Goal: Task Accomplishment & Management: Use online tool/utility

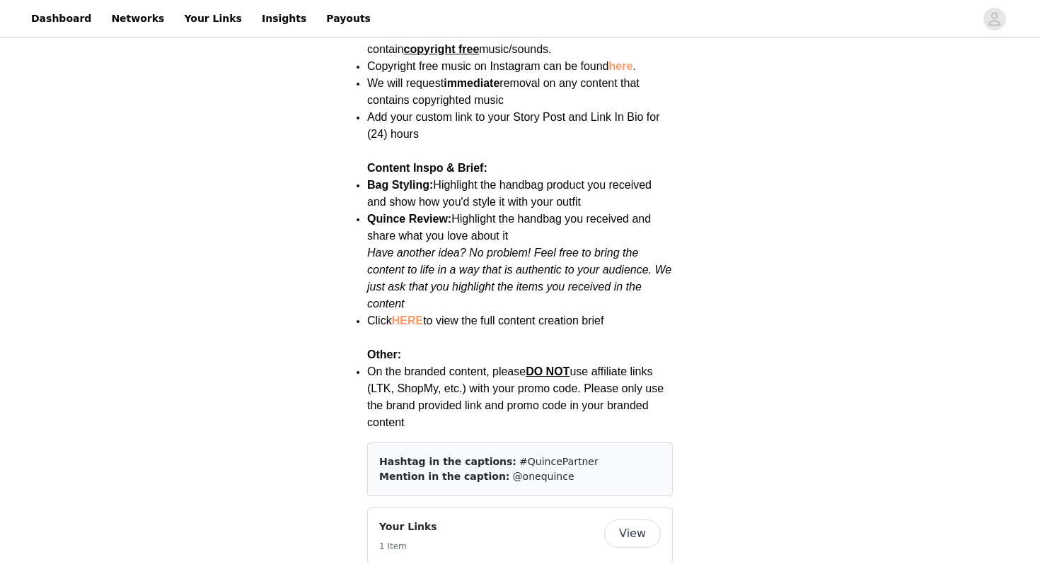
scroll to position [1876, 0]
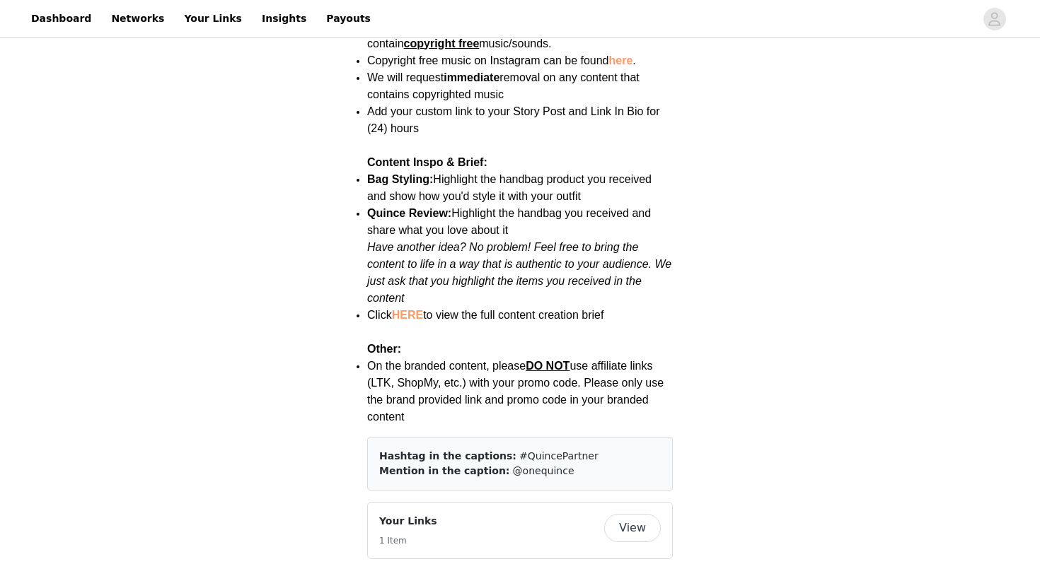
click at [408, 309] on link "HERE" at bounding box center [407, 315] width 31 height 12
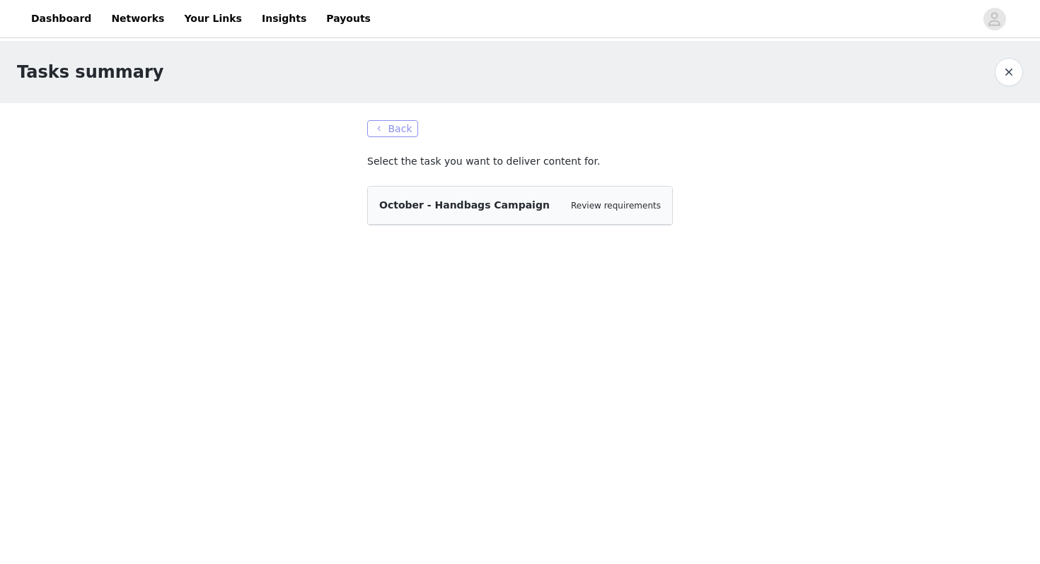
click at [390, 122] on button "Back" at bounding box center [392, 128] width 51 height 17
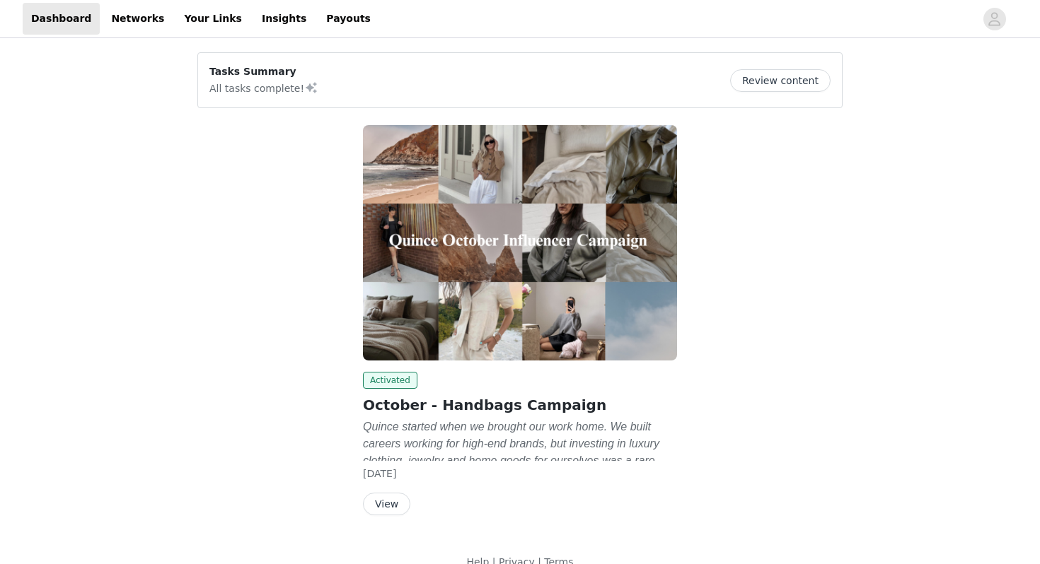
scroll to position [23, 0]
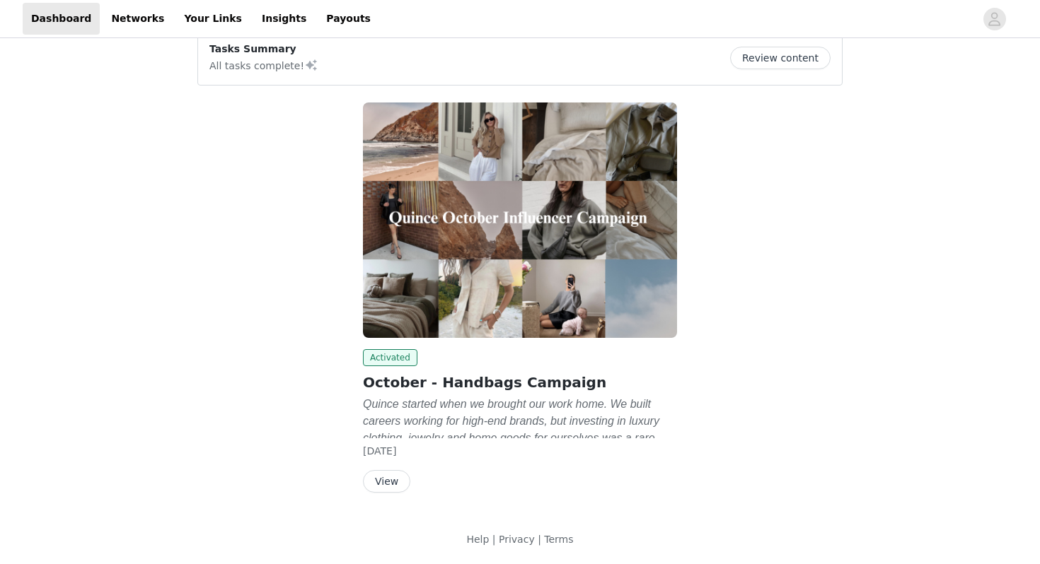
click at [383, 477] on button "View" at bounding box center [386, 481] width 47 height 23
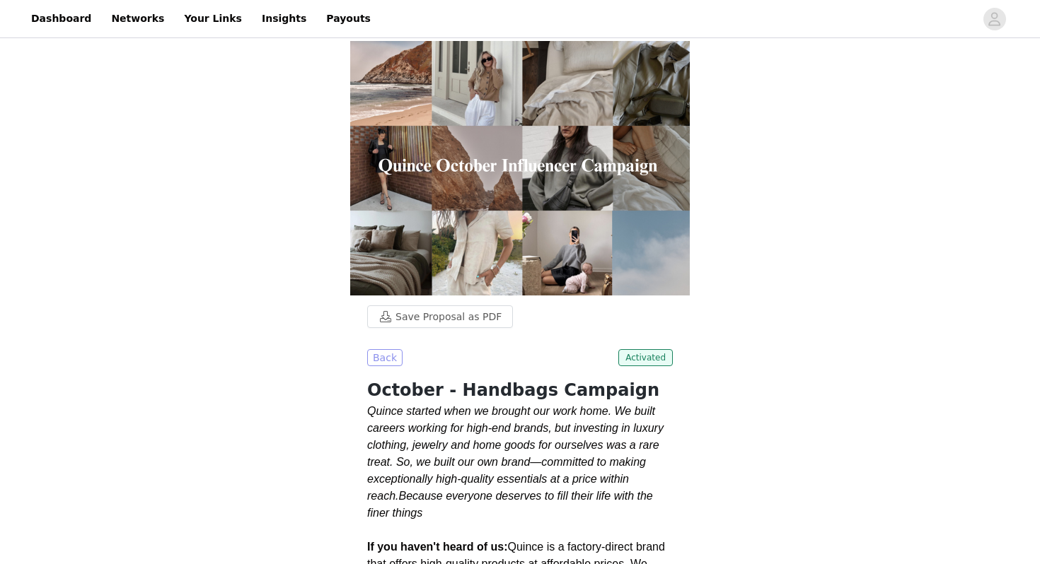
click at [386, 359] on button "Back" at bounding box center [384, 357] width 35 height 17
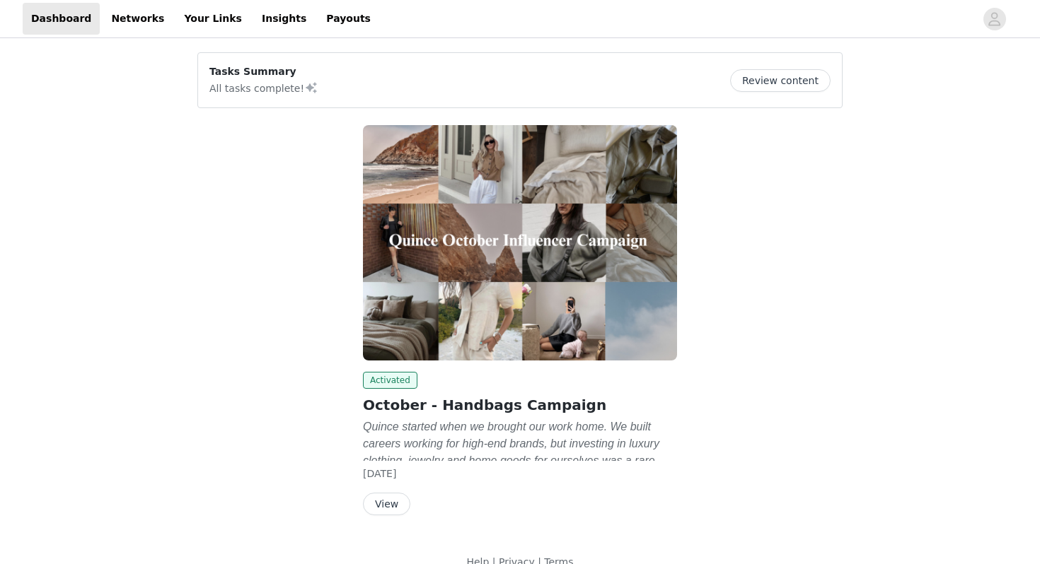
scroll to position [23, 0]
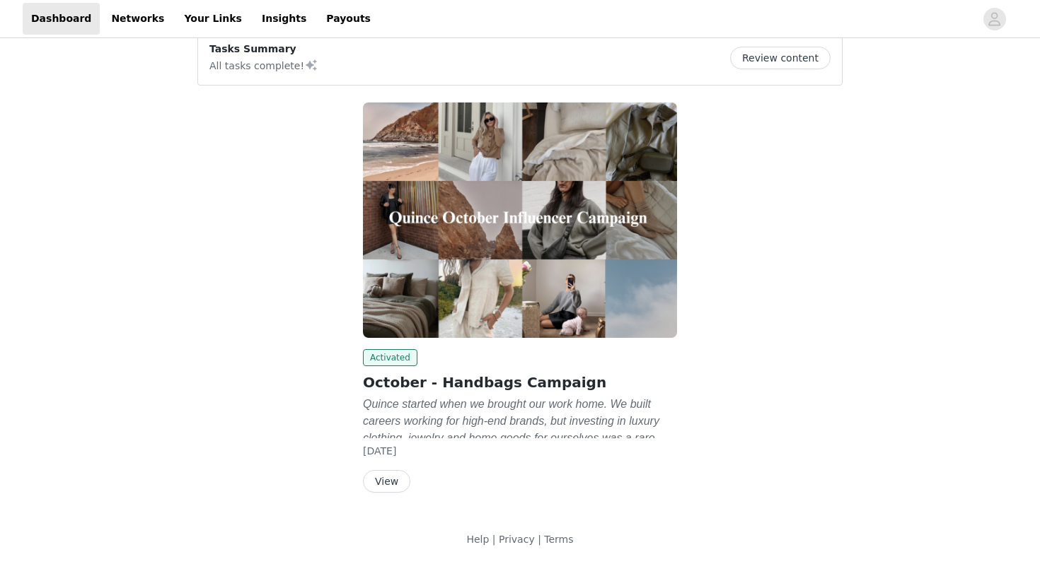
click at [797, 59] on button "Review content" at bounding box center [780, 58] width 100 height 23
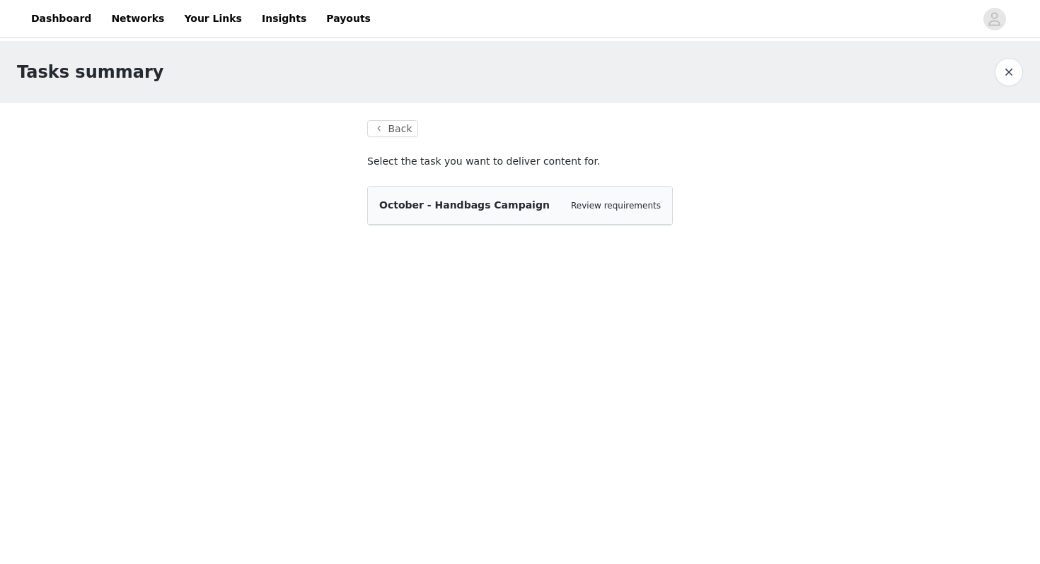
click at [542, 217] on div "October - Handbags Campaign Review requirements" at bounding box center [520, 206] width 304 height 38
click at [492, 209] on span "October - Handbags Campaign" at bounding box center [464, 204] width 170 height 11
click at [616, 209] on link "Review requirements" at bounding box center [616, 206] width 90 height 10
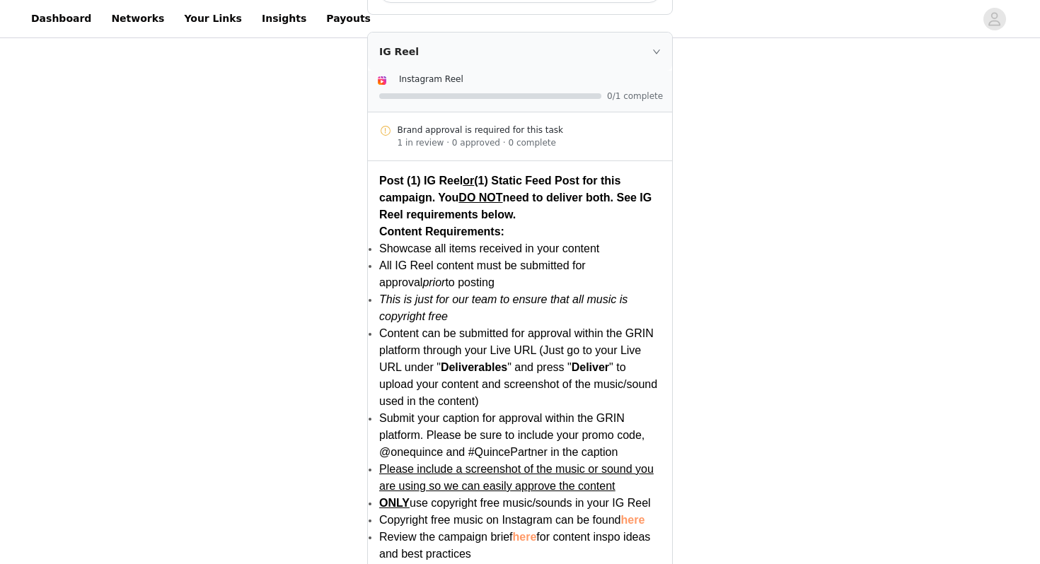
scroll to position [1094, 0]
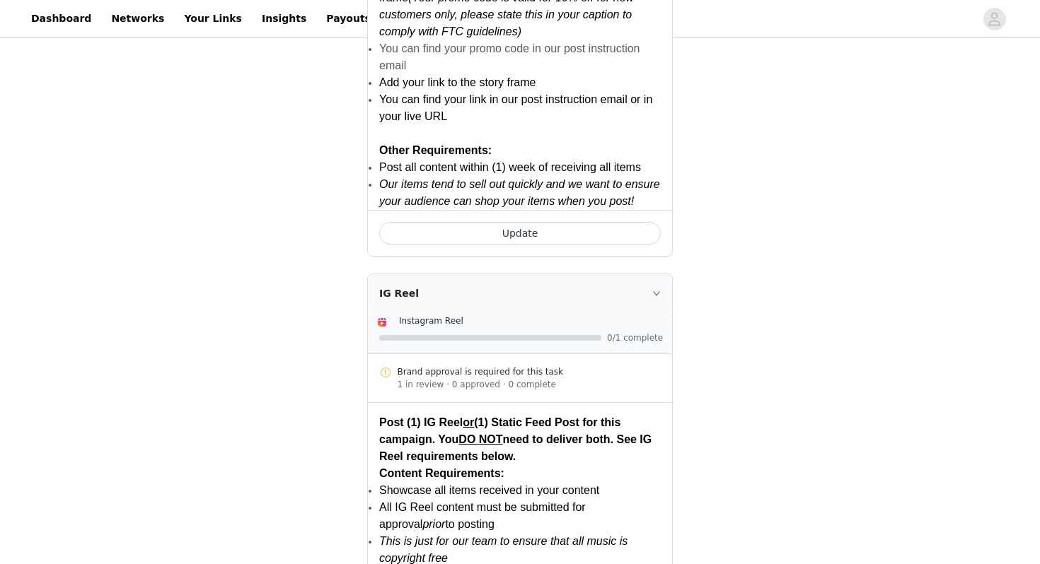
click at [500, 368] on div "Brand approval is required for this task" at bounding box center [530, 372] width 264 height 13
click at [509, 371] on div "Brand approval is required for this task" at bounding box center [530, 372] width 264 height 13
click at [653, 291] on icon "icon: right" at bounding box center [656, 293] width 8 height 8
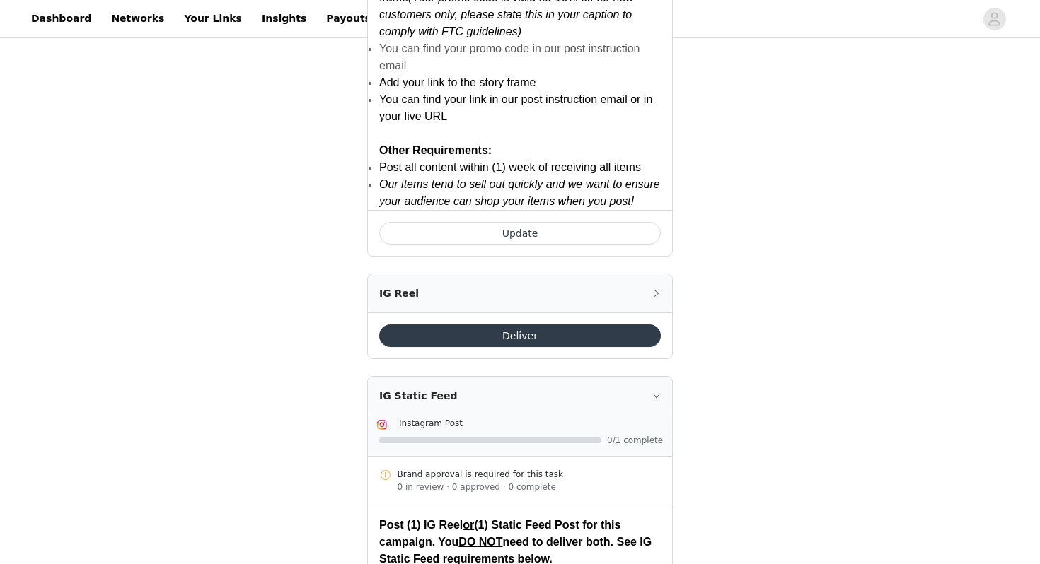
click at [653, 291] on icon "icon: right" at bounding box center [656, 293] width 8 height 8
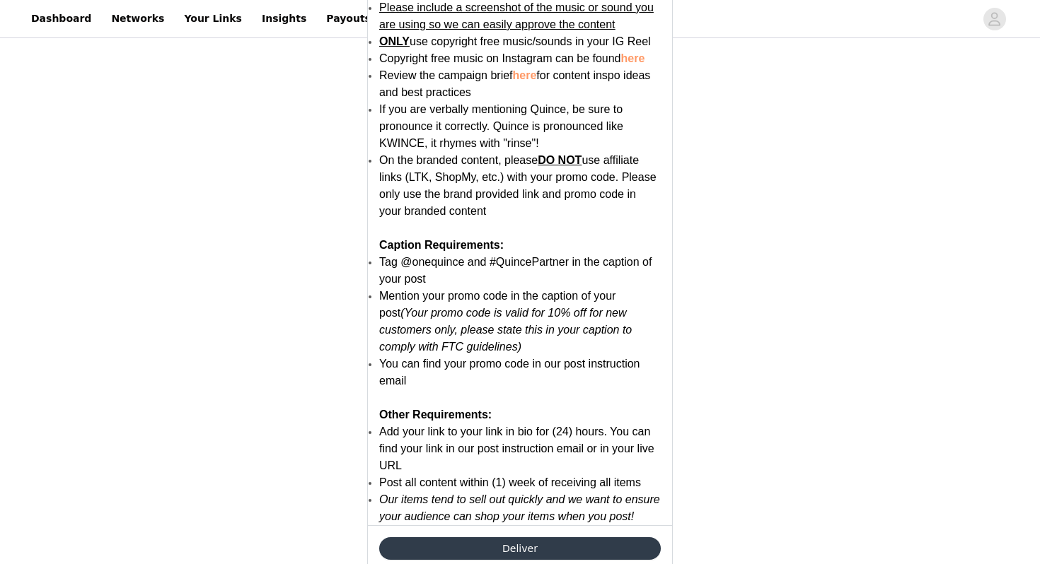
scroll to position [1917, 0]
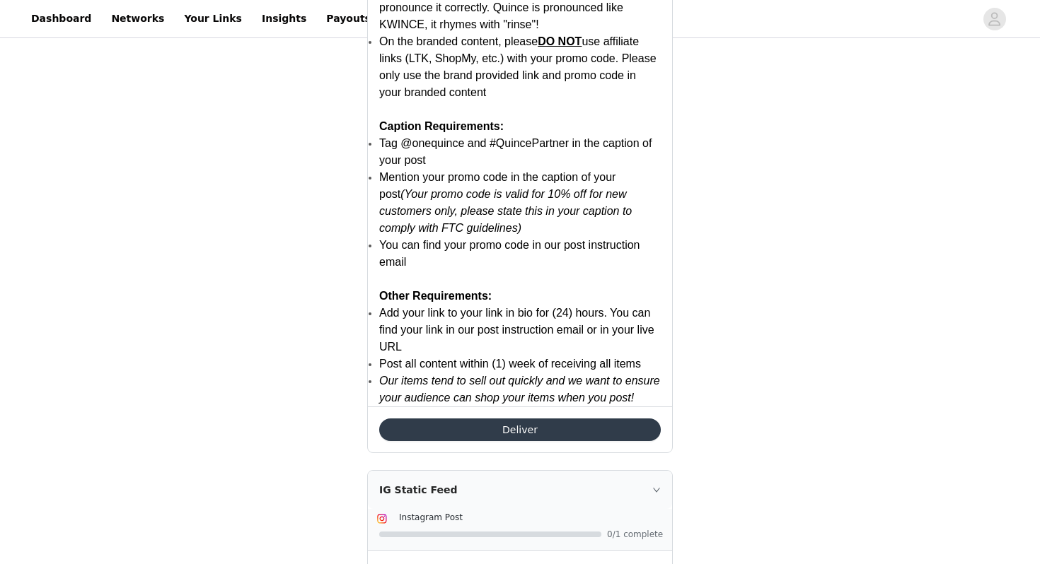
click at [515, 428] on button "Deliver" at bounding box center [520, 430] width 282 height 23
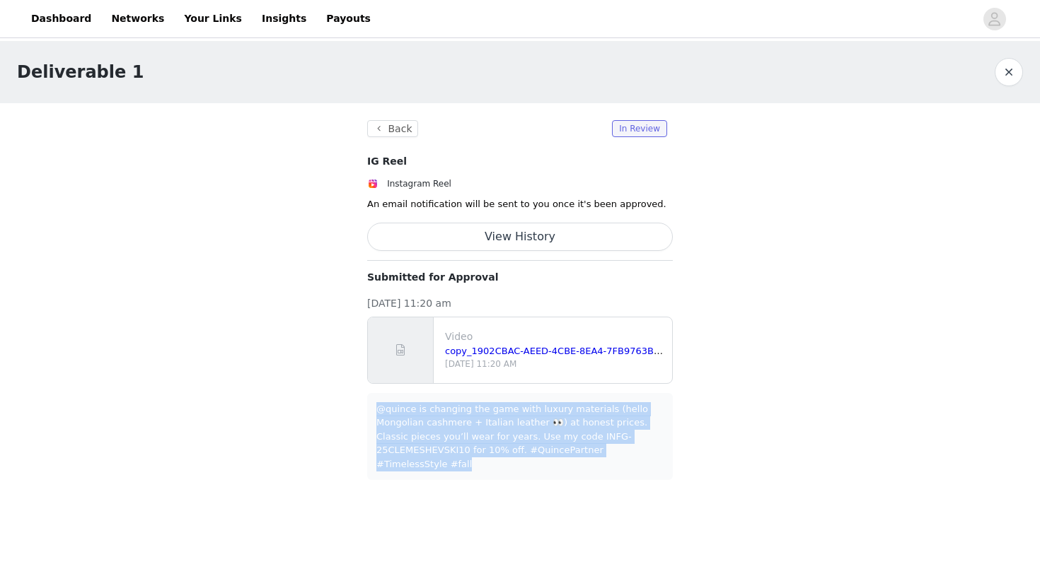
drag, startPoint x: 402, startPoint y: 463, endPoint x: 357, endPoint y: 400, distance: 77.5
click at [358, 400] on section "Back In Review IG Reel Instagram Reel An email notification will be sent to you…" at bounding box center [520, 300] width 340 height 394
copy div "@quince is changing the game with luxury materials (hello Mongolian cashmere + …"
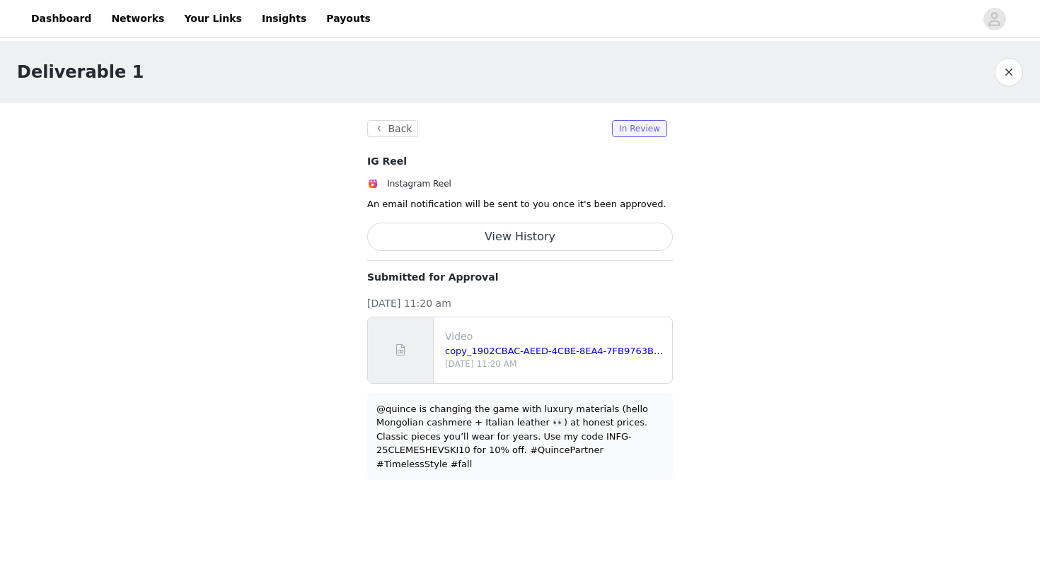
click at [678, 187] on section "Back In Review IG Reel Instagram Reel An email notification will be sent to you…" at bounding box center [520, 300] width 340 height 394
click at [400, 127] on button "Back" at bounding box center [392, 128] width 51 height 17
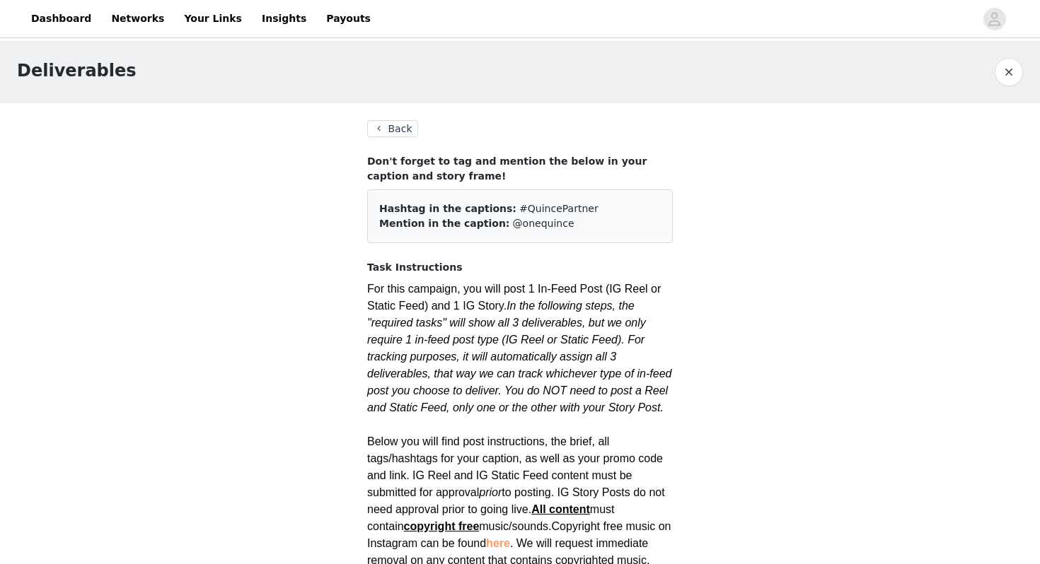
click at [394, 133] on button "Back" at bounding box center [392, 128] width 51 height 17
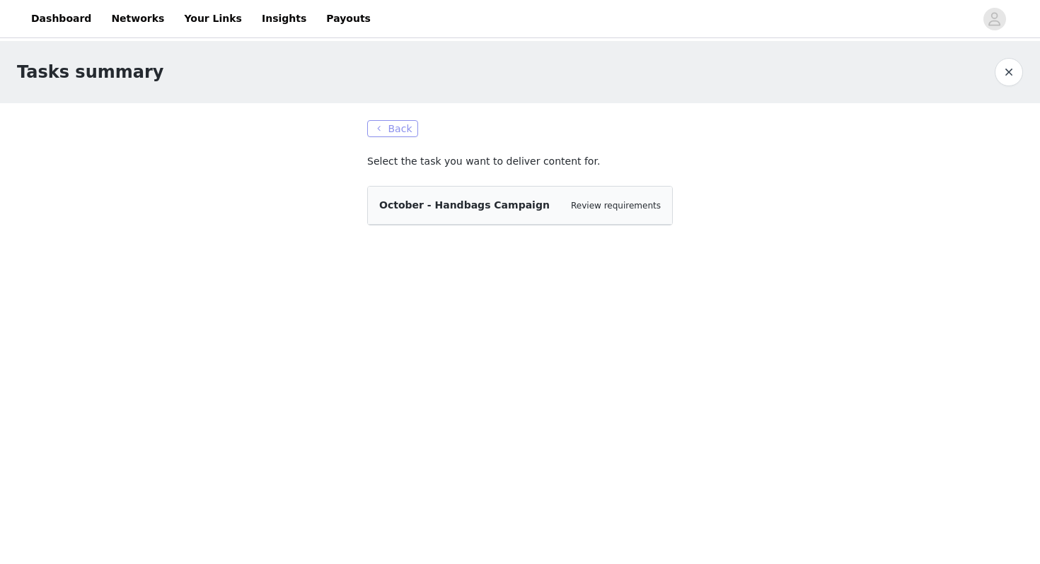
click at [403, 130] on button "Back" at bounding box center [392, 128] width 51 height 17
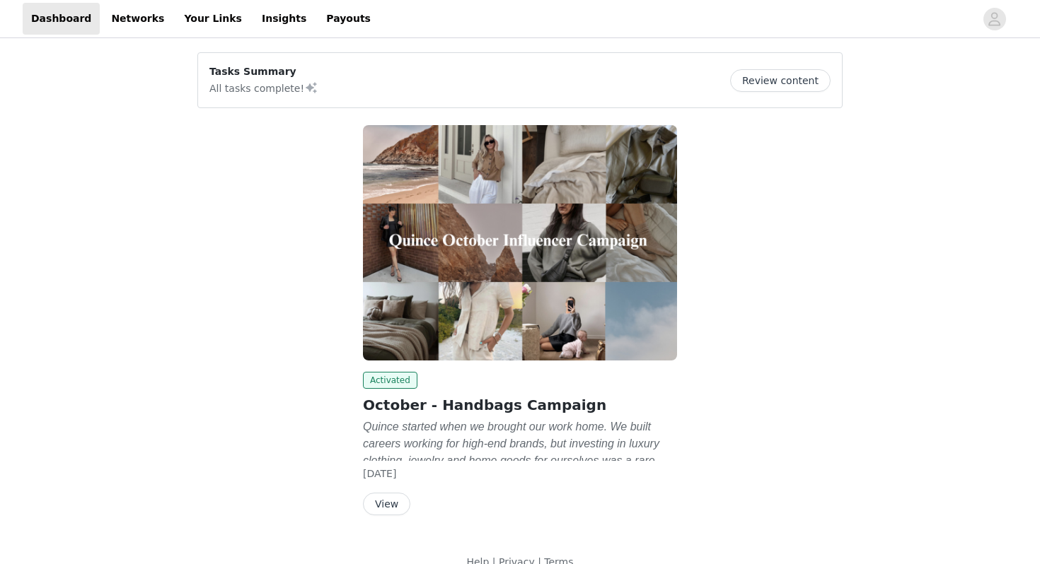
scroll to position [23, 0]
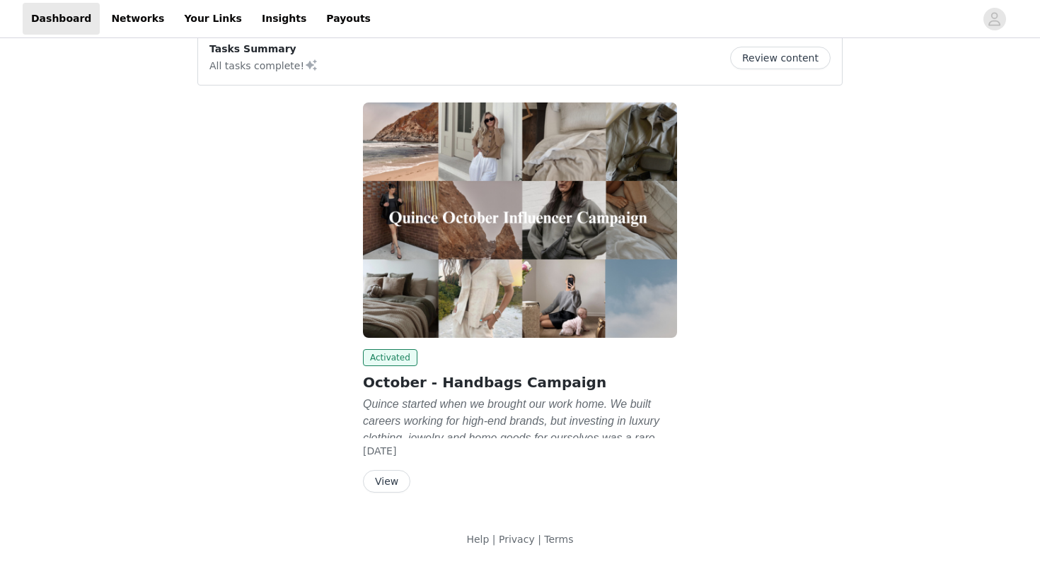
click at [378, 480] on button "View" at bounding box center [386, 481] width 47 height 23
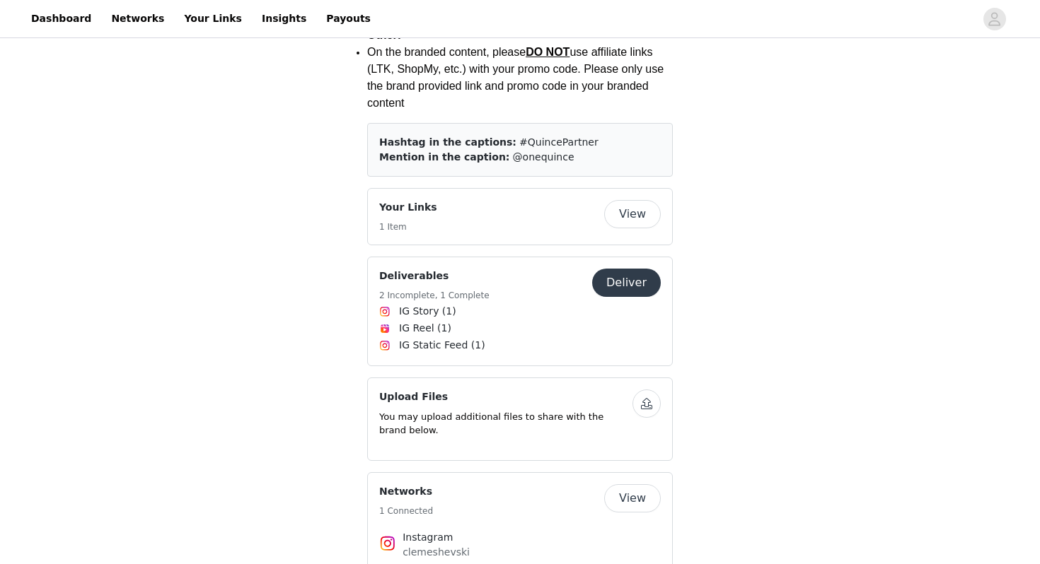
scroll to position [2182, 0]
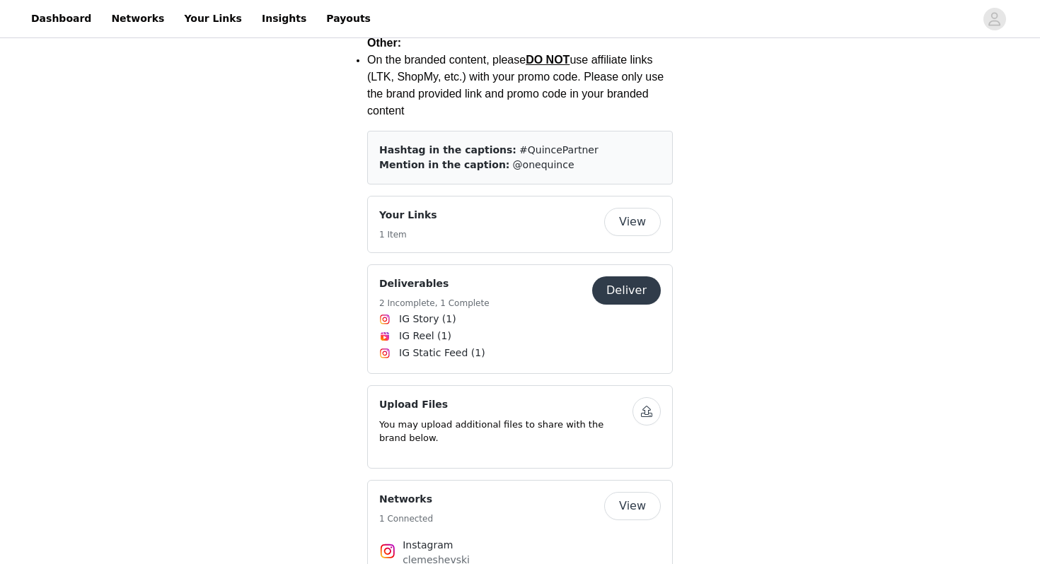
click at [631, 277] on button "Deliver" at bounding box center [626, 291] width 69 height 28
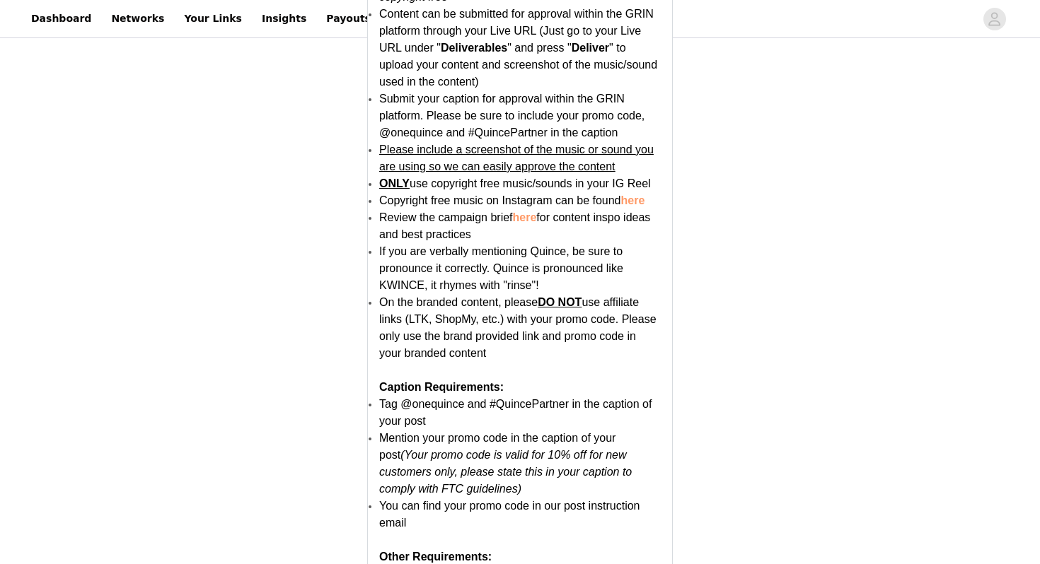
scroll to position [2041, 0]
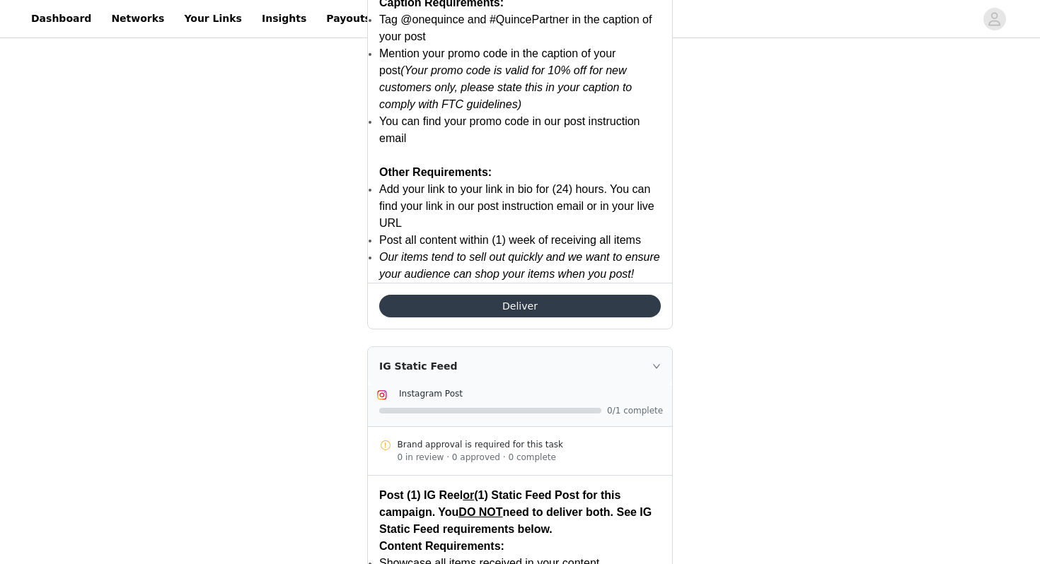
click at [523, 301] on button "Deliver" at bounding box center [520, 306] width 282 height 23
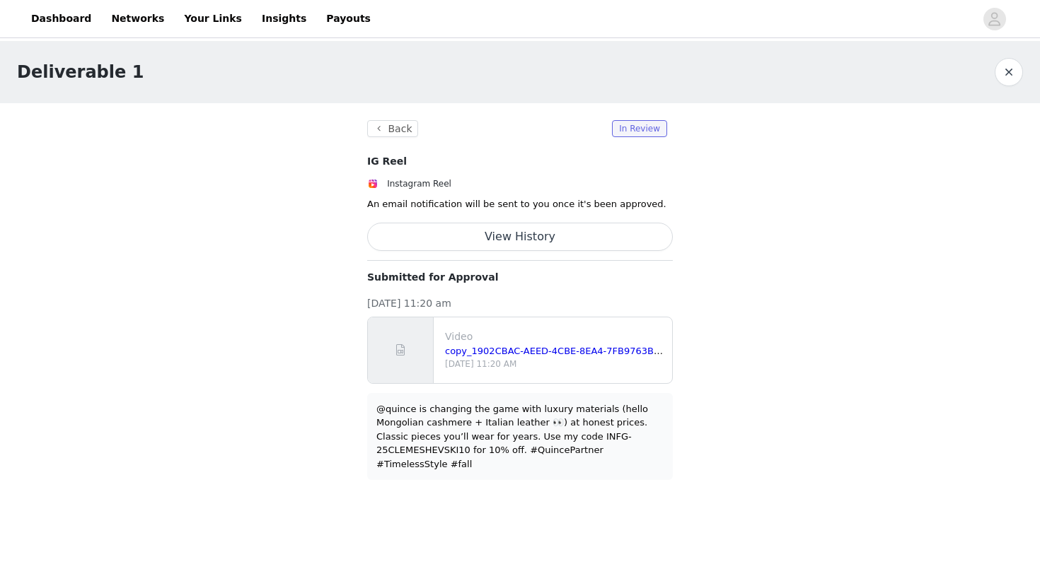
click at [1013, 74] on button "button" at bounding box center [1009, 72] width 28 height 28
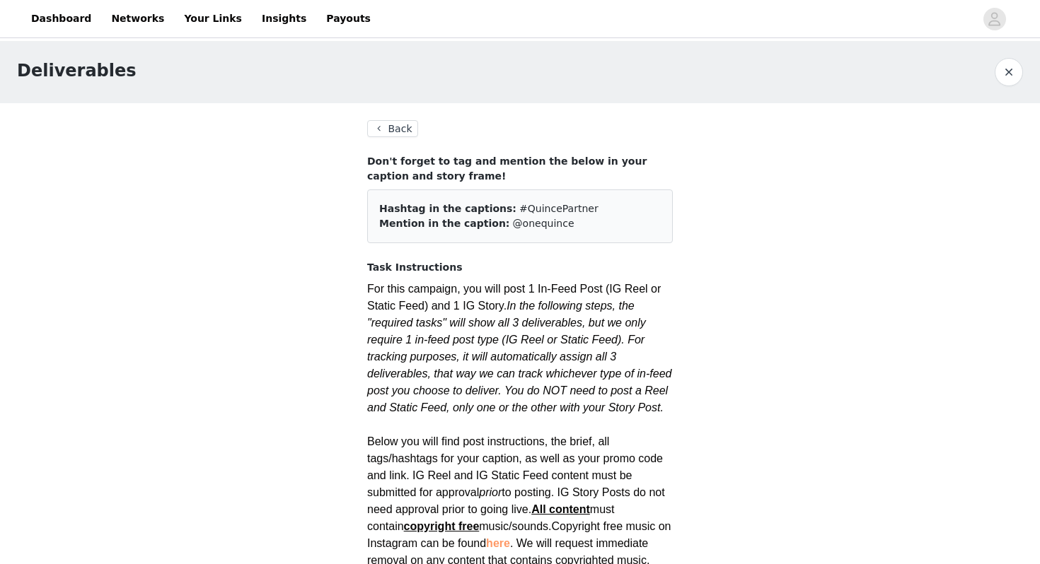
click at [407, 126] on button "Back" at bounding box center [392, 128] width 51 height 17
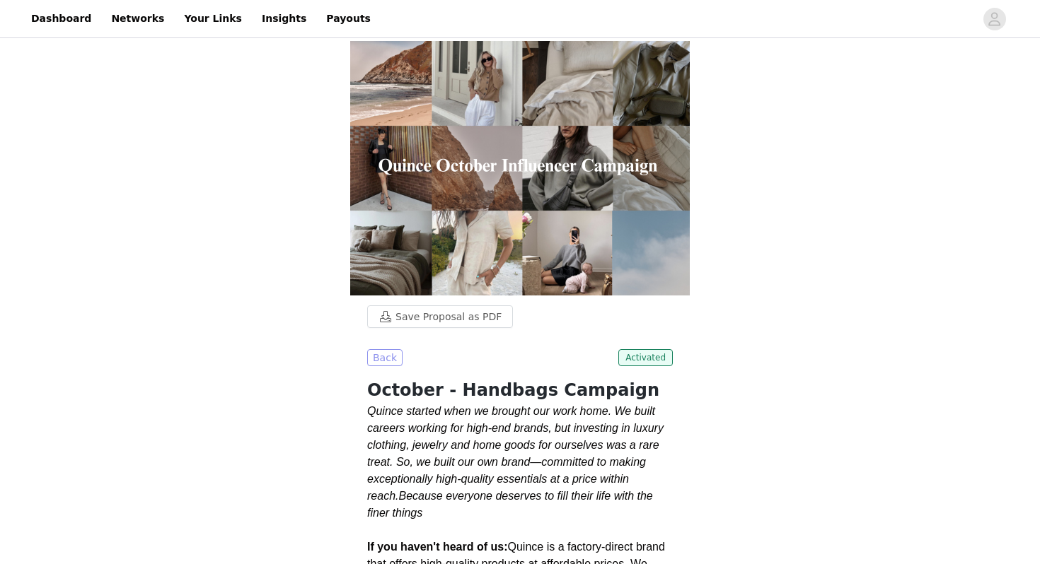
click at [387, 358] on button "Back" at bounding box center [384, 357] width 35 height 17
